Goal: Use online tool/utility: Utilize a website feature to perform a specific function

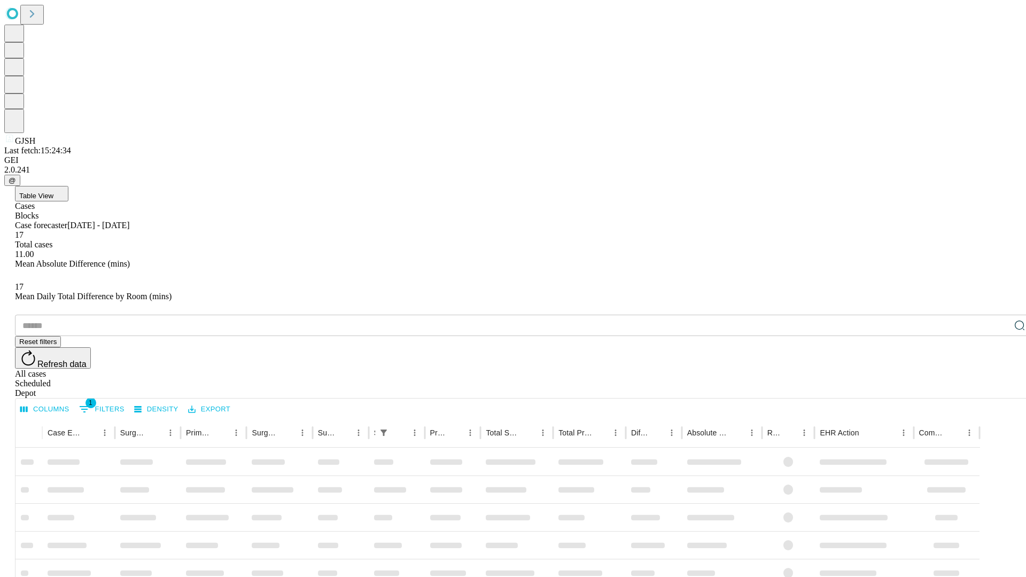
click at [53, 192] on span "Table View" at bounding box center [36, 196] width 34 height 8
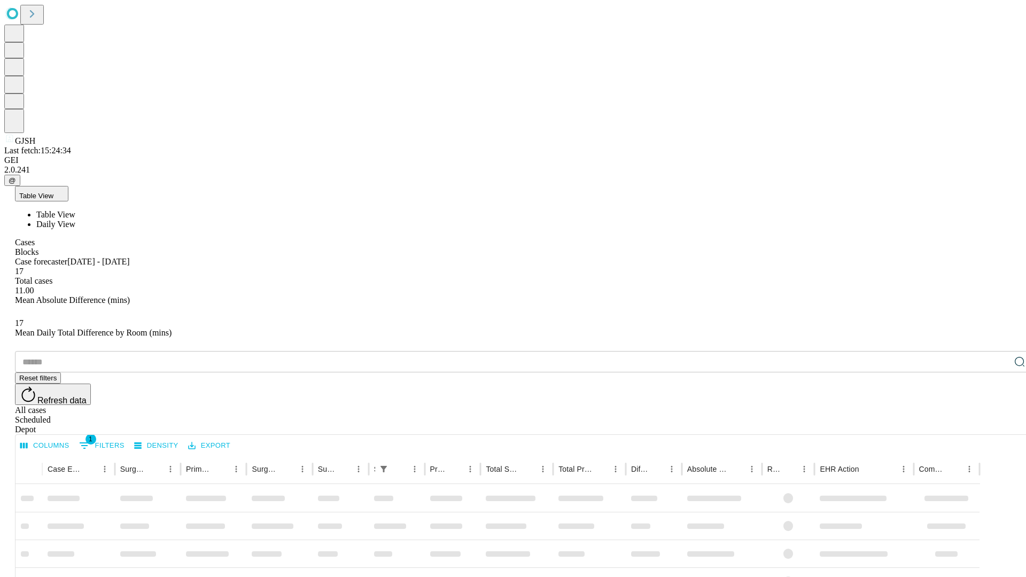
click at [75, 220] on span "Daily View" at bounding box center [55, 224] width 39 height 9
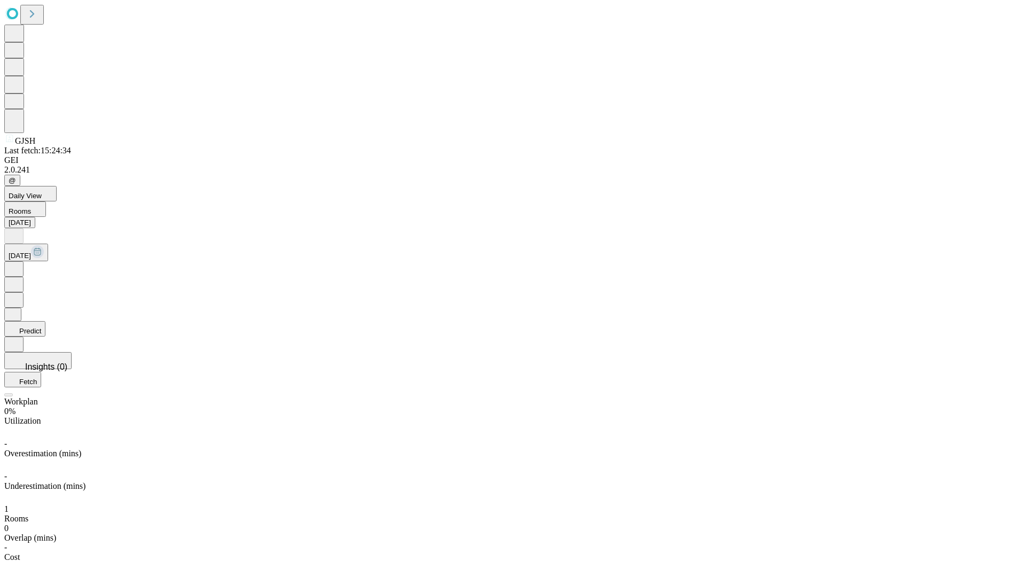
click at [45, 321] on button "Predict" at bounding box center [24, 328] width 41 height 15
